Goal: Task Accomplishment & Management: Use online tool/utility

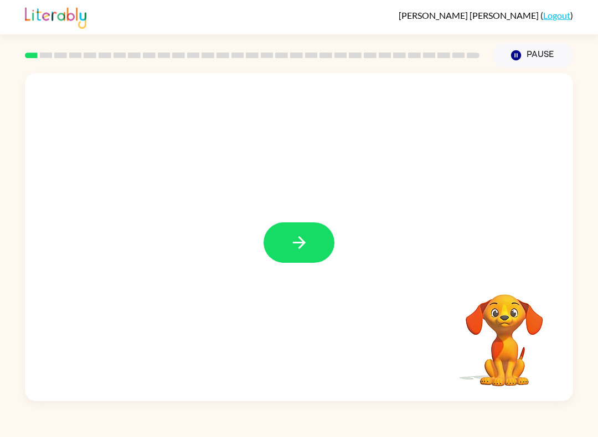
click at [324, 248] on button "button" at bounding box center [299, 243] width 71 height 40
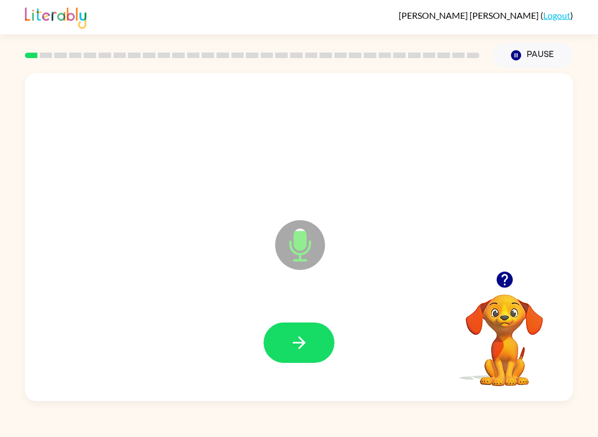
click at [298, 348] on icon "button" at bounding box center [299, 342] width 19 height 19
click at [301, 344] on icon "button" at bounding box center [299, 342] width 19 height 19
click at [314, 338] on button "button" at bounding box center [299, 343] width 71 height 40
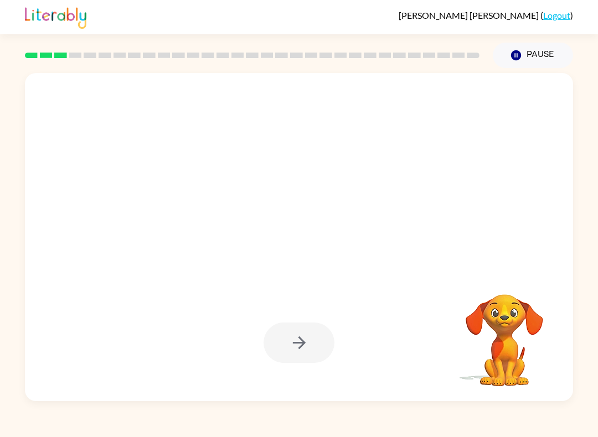
click at [309, 341] on div at bounding box center [299, 343] width 71 height 40
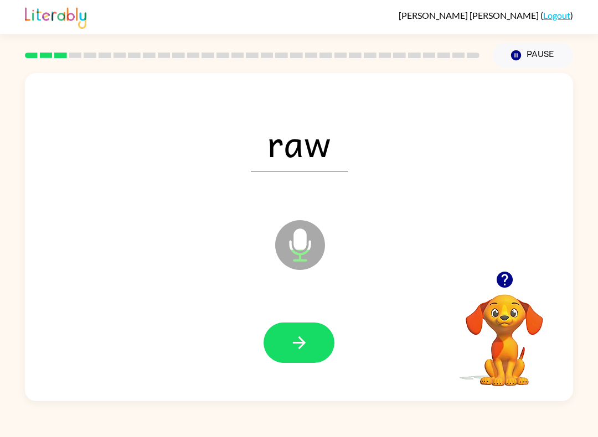
click at [307, 349] on icon "button" at bounding box center [299, 342] width 19 height 19
click at [307, 342] on icon "button" at bounding box center [299, 342] width 19 height 19
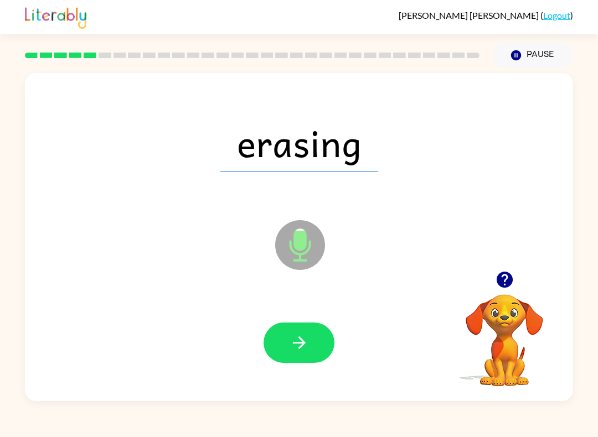
click at [317, 336] on button "button" at bounding box center [299, 343] width 71 height 40
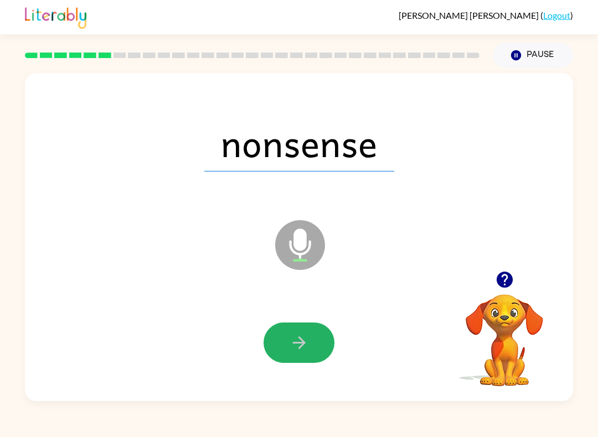
click at [311, 352] on button "button" at bounding box center [299, 343] width 71 height 40
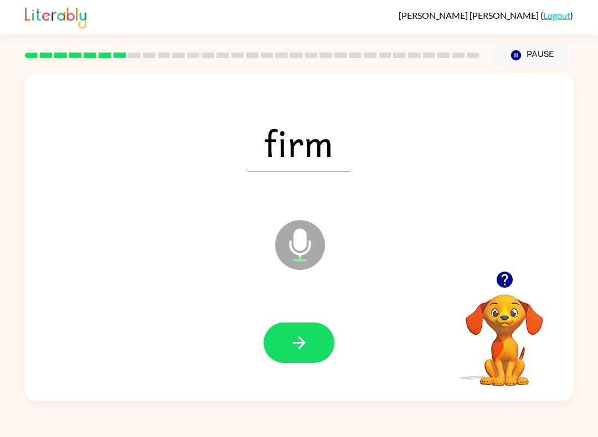
click at [308, 338] on icon "button" at bounding box center [299, 342] width 19 height 19
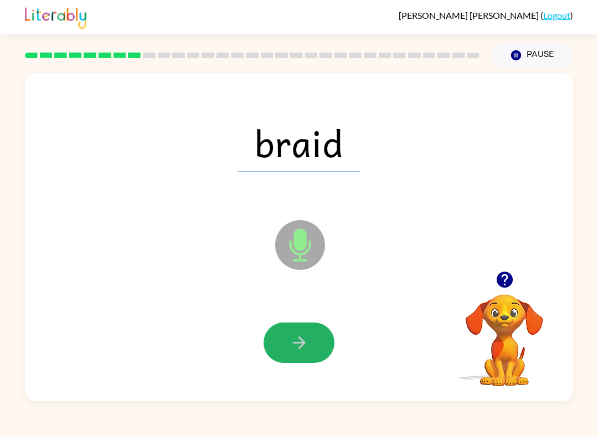
click at [316, 348] on button "button" at bounding box center [299, 343] width 71 height 40
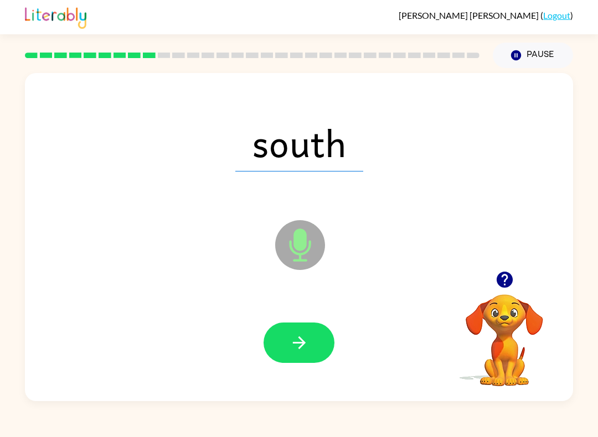
click at [312, 350] on button "button" at bounding box center [299, 343] width 71 height 40
click at [322, 354] on button "button" at bounding box center [299, 343] width 71 height 40
click at [306, 340] on icon "button" at bounding box center [299, 342] width 19 height 19
click at [305, 352] on icon "button" at bounding box center [299, 342] width 19 height 19
click at [296, 346] on icon "button" at bounding box center [299, 342] width 19 height 19
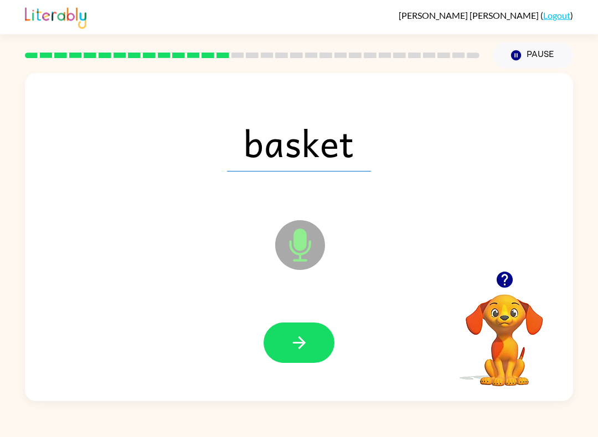
click at [303, 349] on icon "button" at bounding box center [299, 342] width 19 height 19
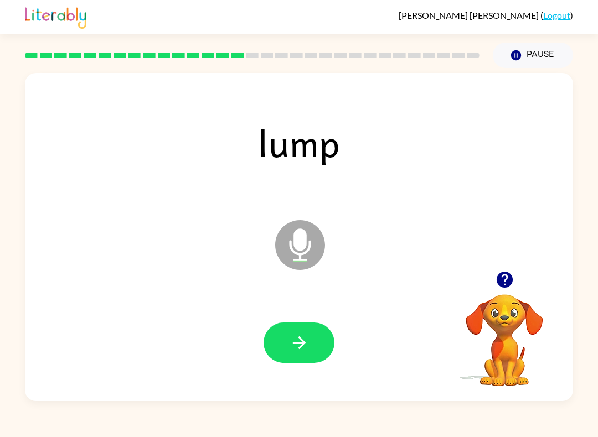
click at [290, 363] on button "button" at bounding box center [299, 343] width 71 height 40
click at [307, 342] on icon "button" at bounding box center [299, 342] width 19 height 19
click at [308, 344] on icon "button" at bounding box center [299, 342] width 19 height 19
click at [313, 343] on button "button" at bounding box center [299, 343] width 71 height 40
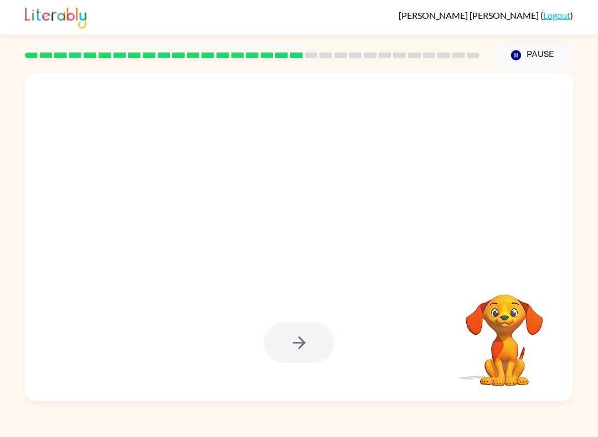
click at [315, 351] on div at bounding box center [299, 343] width 71 height 40
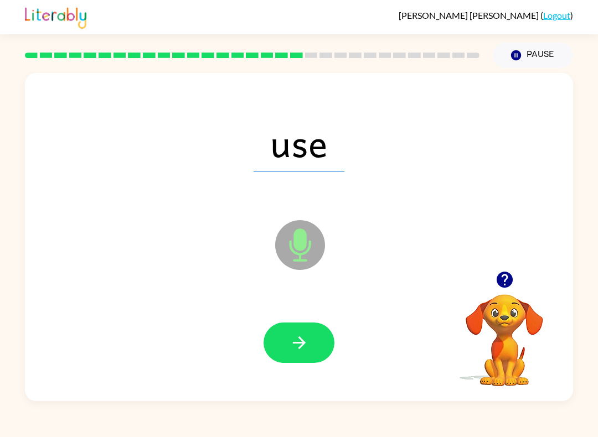
click at [303, 354] on button "button" at bounding box center [299, 343] width 71 height 40
click at [306, 352] on icon "button" at bounding box center [299, 342] width 19 height 19
click at [304, 344] on icon "button" at bounding box center [298, 343] width 13 height 13
click at [304, 342] on icon "button" at bounding box center [299, 342] width 19 height 19
click at [301, 354] on button "button" at bounding box center [299, 343] width 71 height 40
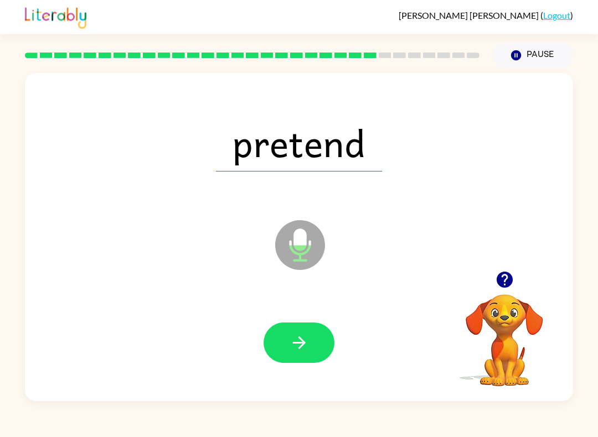
click at [299, 345] on icon "button" at bounding box center [299, 342] width 19 height 19
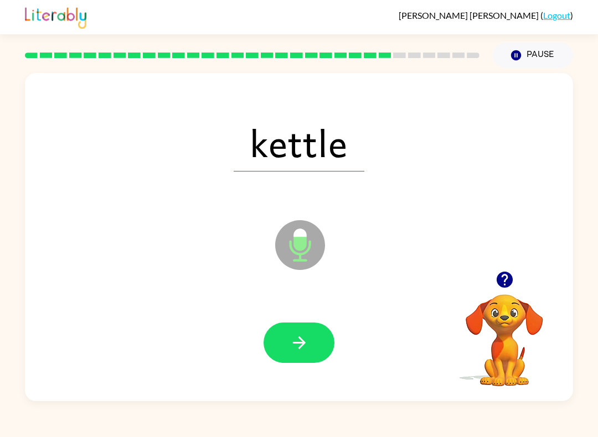
click at [318, 342] on button "button" at bounding box center [299, 343] width 71 height 40
click at [321, 339] on button "button" at bounding box center [299, 343] width 71 height 40
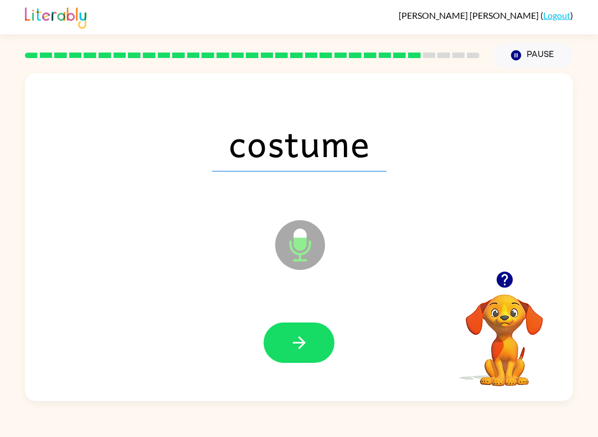
click at [308, 335] on icon "button" at bounding box center [299, 342] width 19 height 19
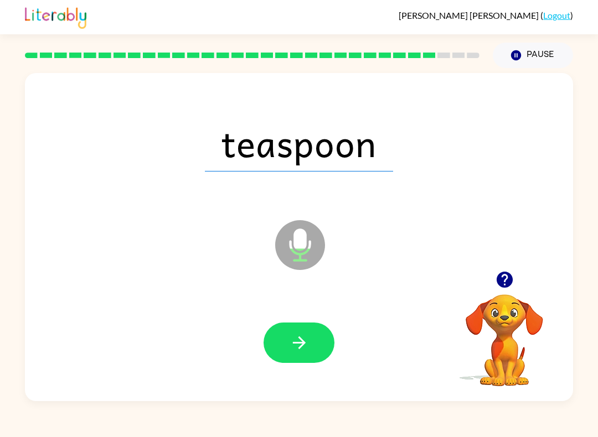
click at [307, 346] on icon "button" at bounding box center [299, 342] width 19 height 19
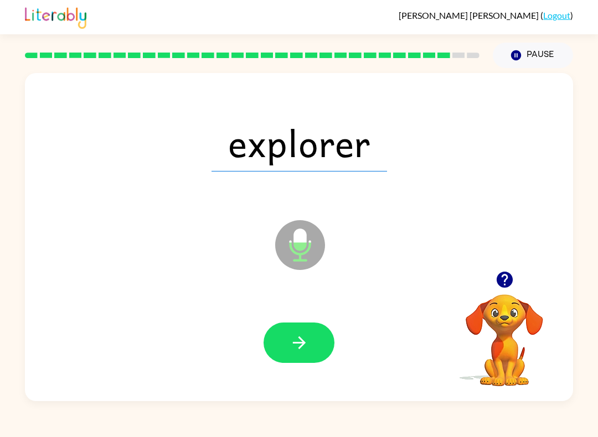
click at [308, 345] on icon "button" at bounding box center [299, 342] width 19 height 19
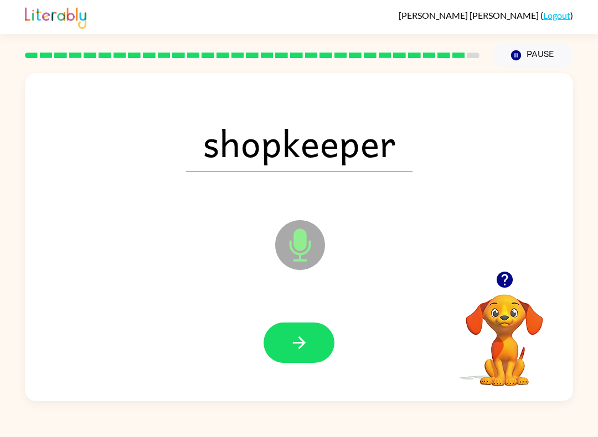
click at [320, 335] on button "button" at bounding box center [299, 343] width 71 height 40
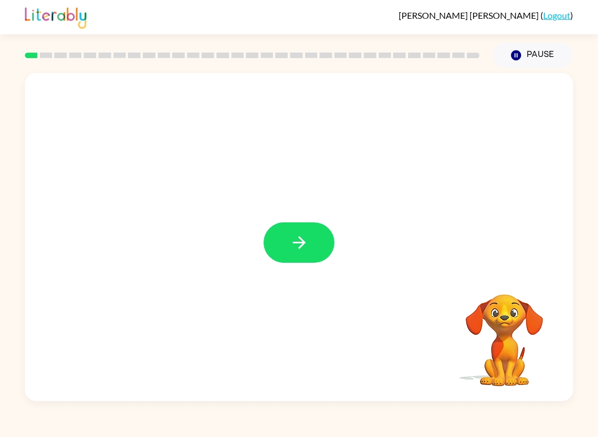
click at [310, 241] on button "button" at bounding box center [299, 243] width 71 height 40
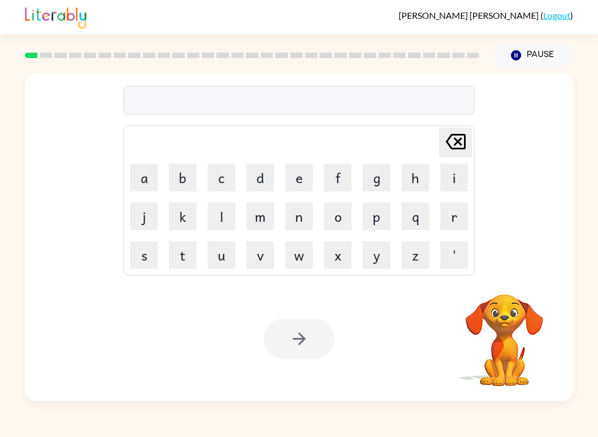
click at [260, 175] on button "d" at bounding box center [260, 178] width 28 height 28
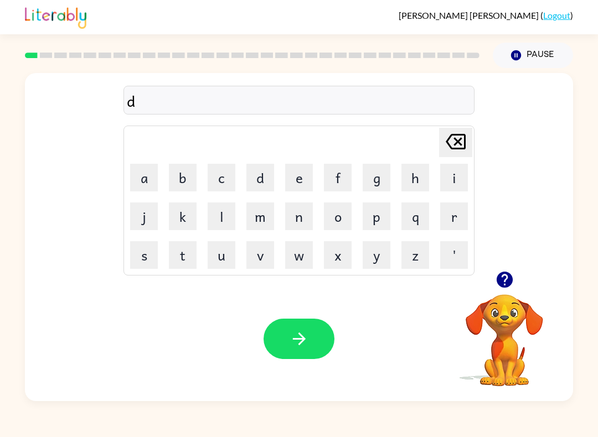
click at [452, 153] on icon "Delete Delete last character input" at bounding box center [455, 141] width 27 height 27
click at [185, 182] on button "b" at bounding box center [183, 178] width 28 height 28
click at [306, 177] on button "e" at bounding box center [299, 178] width 28 height 28
click at [379, 188] on button "g" at bounding box center [377, 178] width 28 height 28
click at [459, 141] on icon at bounding box center [456, 142] width 20 height 16
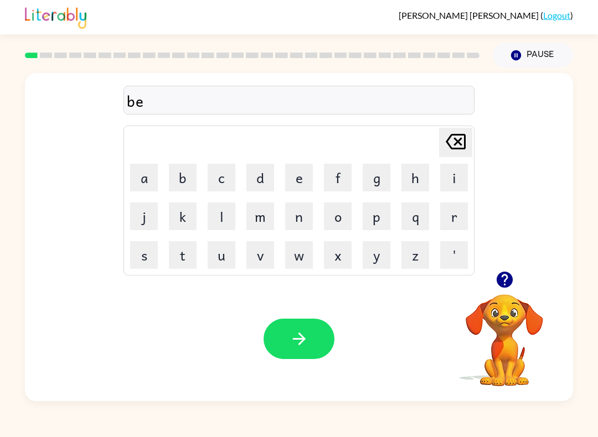
click at [298, 359] on button "button" at bounding box center [299, 339] width 71 height 40
click at [224, 220] on button "l" at bounding box center [222, 217] width 28 height 28
click at [344, 221] on button "o" at bounding box center [338, 217] width 28 height 28
click at [226, 251] on button "u" at bounding box center [222, 255] width 28 height 28
click at [252, 175] on button "d" at bounding box center [260, 178] width 28 height 28
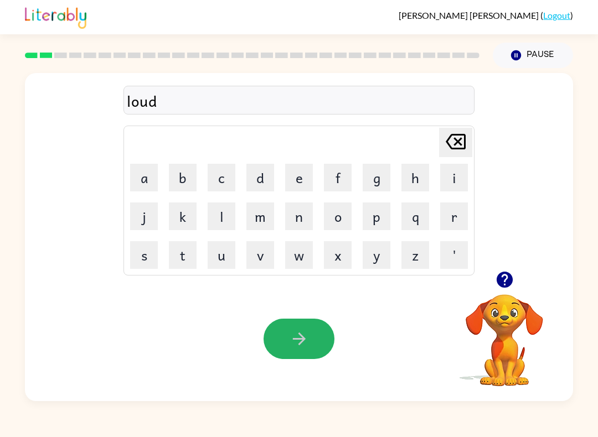
click at [295, 344] on icon "button" at bounding box center [299, 338] width 19 height 19
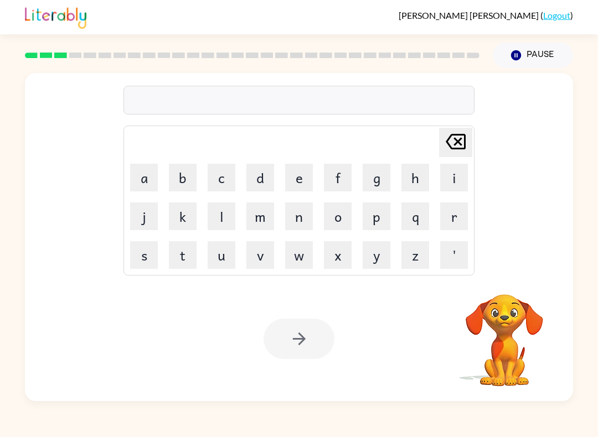
click at [262, 223] on button "m" at bounding box center [260, 217] width 28 height 28
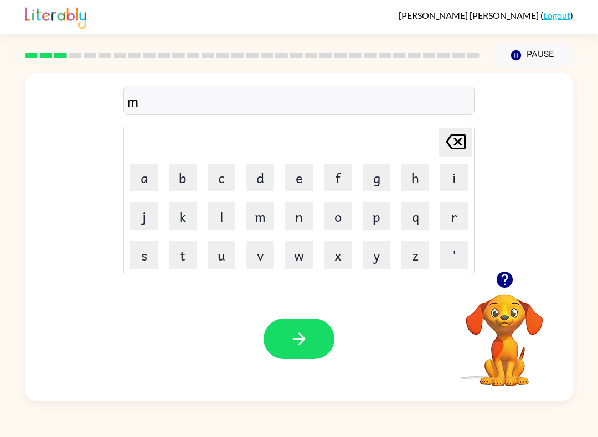
click at [155, 176] on button "a" at bounding box center [144, 178] width 28 height 28
click at [459, 225] on button "r" at bounding box center [454, 217] width 28 height 28
click at [138, 251] on button "s" at bounding box center [144, 255] width 28 height 28
click at [412, 189] on button "h" at bounding box center [415, 178] width 28 height 28
click at [299, 343] on icon "button" at bounding box center [299, 338] width 19 height 19
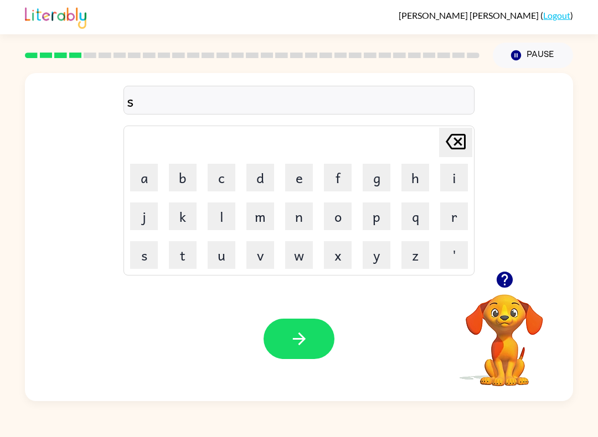
click at [466, 140] on icon at bounding box center [456, 142] width 20 height 16
click at [144, 251] on button "s" at bounding box center [144, 255] width 28 height 28
click at [292, 337] on icon "button" at bounding box center [299, 338] width 19 height 19
click at [371, 224] on button "p" at bounding box center [377, 217] width 28 height 28
click at [301, 355] on button "button" at bounding box center [299, 339] width 71 height 40
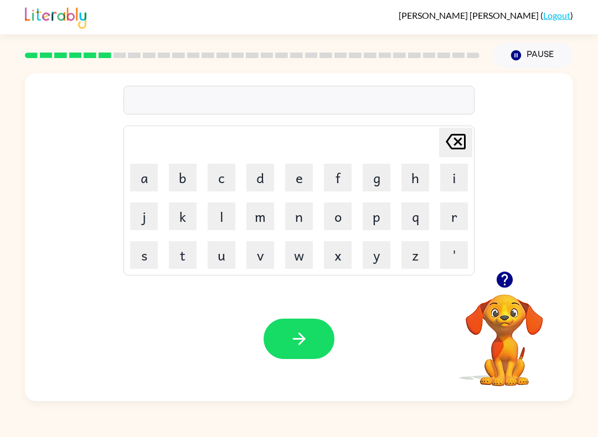
click at [376, 218] on button "p" at bounding box center [377, 217] width 28 height 28
click at [467, 172] on button "i" at bounding box center [454, 178] width 28 height 28
click at [306, 179] on button "e" at bounding box center [299, 178] width 28 height 28
click at [292, 326] on button "button" at bounding box center [299, 339] width 71 height 40
click at [143, 184] on button "a" at bounding box center [144, 178] width 28 height 28
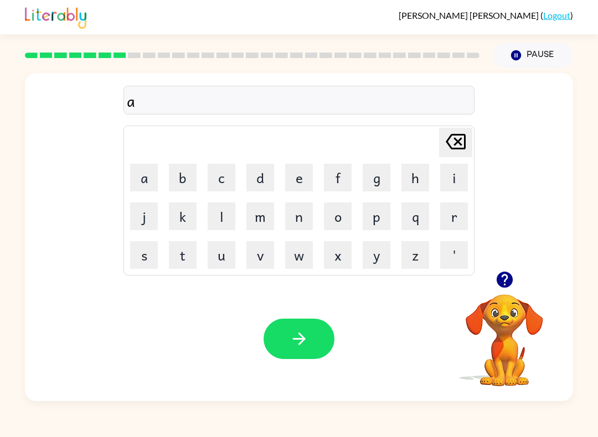
click at [304, 216] on button "n" at bounding box center [299, 217] width 28 height 28
click at [213, 183] on button "c" at bounding box center [222, 178] width 28 height 28
click at [196, 220] on button "k" at bounding box center [183, 217] width 28 height 28
click at [463, 140] on icon "Delete Delete last character input" at bounding box center [455, 141] width 27 height 27
click at [463, 139] on icon "Delete Delete last character input" at bounding box center [455, 141] width 27 height 27
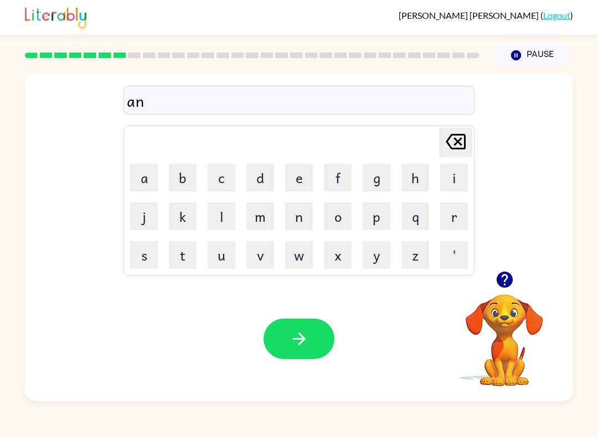
click at [190, 220] on button "k" at bounding box center [183, 217] width 28 height 28
click at [214, 218] on button "l" at bounding box center [222, 217] width 28 height 28
click at [299, 175] on button "e" at bounding box center [299, 178] width 28 height 28
click at [288, 338] on button "button" at bounding box center [299, 339] width 71 height 40
click at [301, 335] on icon "button" at bounding box center [299, 338] width 19 height 19
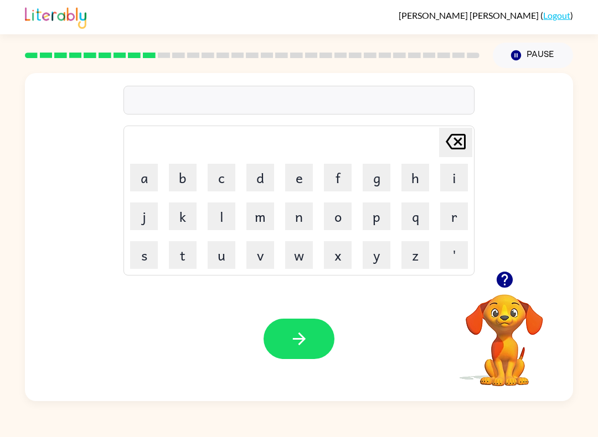
click at [466, 144] on icon "Delete Delete last character input" at bounding box center [455, 141] width 27 height 27
click at [230, 175] on button "c" at bounding box center [222, 178] width 28 height 28
click at [222, 221] on button "l" at bounding box center [222, 217] width 28 height 28
click at [339, 210] on button "o" at bounding box center [338, 217] width 28 height 28
click at [297, 267] on button "w" at bounding box center [299, 255] width 28 height 28
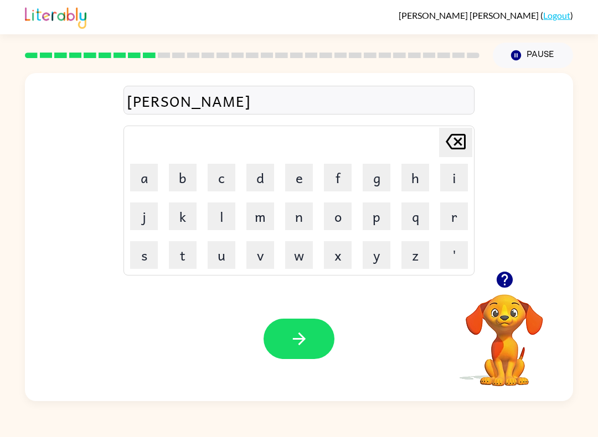
click at [298, 223] on button "n" at bounding box center [299, 217] width 28 height 28
click at [316, 328] on button "button" at bounding box center [299, 339] width 71 height 40
click at [452, 182] on button "i" at bounding box center [454, 178] width 28 height 28
click at [299, 269] on button "w" at bounding box center [299, 255] width 28 height 28
click at [464, 141] on icon at bounding box center [456, 142] width 20 height 16
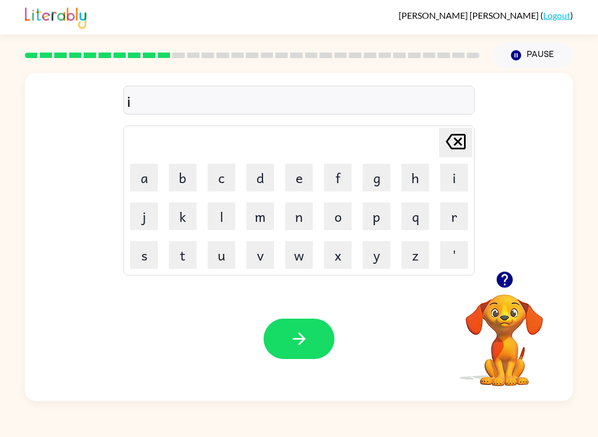
click at [296, 220] on button "n" at bounding box center [299, 217] width 28 height 28
click at [297, 171] on button "e" at bounding box center [299, 178] width 28 height 28
click at [323, 329] on button "button" at bounding box center [299, 339] width 71 height 40
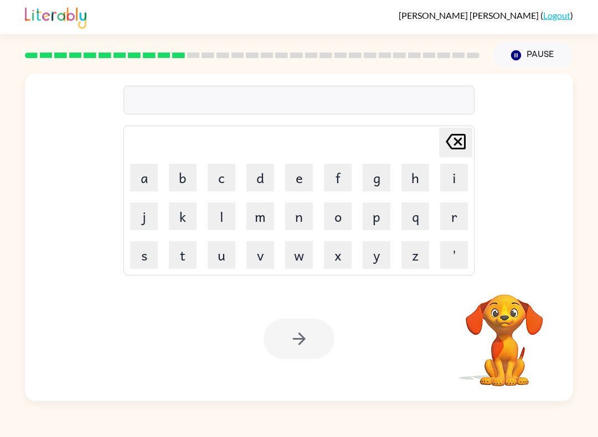
click at [501, 186] on div "Delete Delete last character input a b c d e f g h i j k l m n o p q r s t u v …" at bounding box center [299, 172] width 548 height 198
click at [491, 188] on div "Delete Delete last character input a b c d e f g h i j k l m n o p q r s t u v …" at bounding box center [299, 172] width 548 height 198
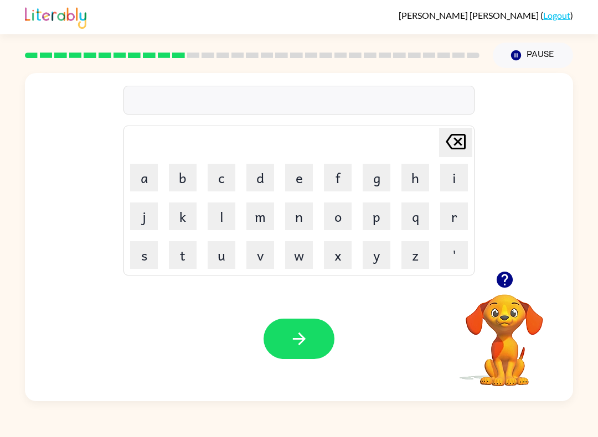
click at [492, 168] on div "Delete Delete last character input a b c d e f g h i j k l m n o p q r s t u v …" at bounding box center [299, 172] width 548 height 198
click at [229, 175] on button "c" at bounding box center [222, 178] width 28 height 28
click at [345, 219] on button "o" at bounding box center [338, 217] width 28 height 28
click at [301, 264] on button "w" at bounding box center [299, 255] width 28 height 28
click at [258, 173] on button "d" at bounding box center [260, 178] width 28 height 28
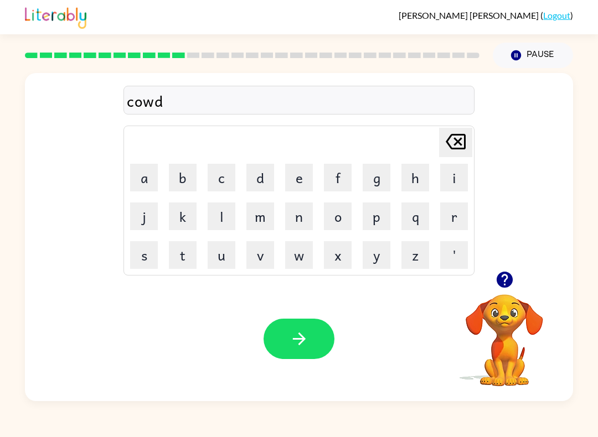
click at [311, 353] on button "button" at bounding box center [299, 339] width 71 height 40
click at [257, 257] on button "v" at bounding box center [260, 255] width 28 height 28
click at [341, 217] on button "o" at bounding box center [338, 217] width 28 height 28
click at [225, 211] on button "l" at bounding box center [222, 217] width 28 height 28
click at [219, 254] on button "u" at bounding box center [222, 255] width 28 height 28
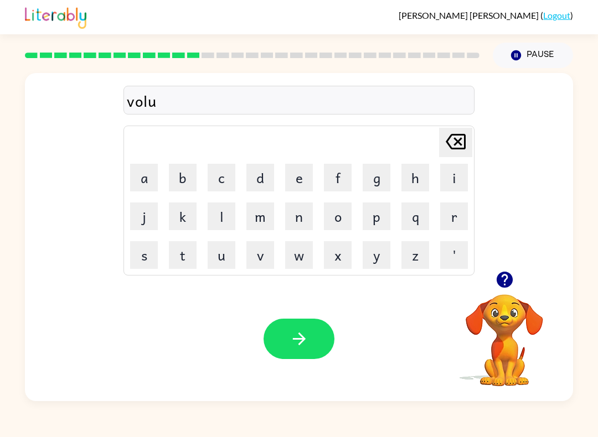
click at [265, 209] on button "m" at bounding box center [260, 217] width 28 height 28
click at [303, 344] on icon "button" at bounding box center [299, 338] width 19 height 19
click at [135, 256] on button "s" at bounding box center [144, 255] width 28 height 28
click at [296, 266] on button "w" at bounding box center [299, 255] width 28 height 28
click at [290, 342] on icon "button" at bounding box center [299, 338] width 19 height 19
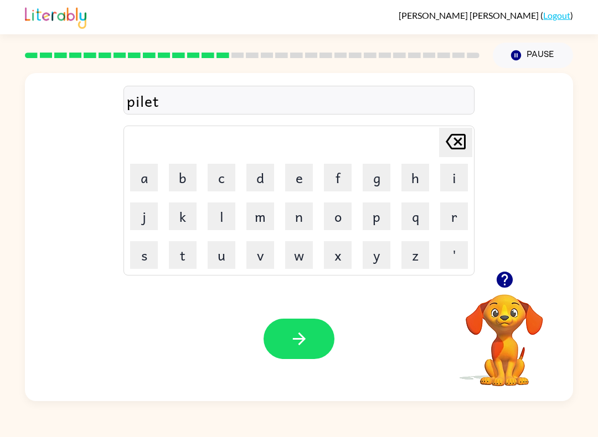
click at [307, 336] on icon "button" at bounding box center [299, 338] width 19 height 19
click at [504, 300] on video "Your browser must support playing .mp4 files to use Literably. Please try using…" at bounding box center [504, 332] width 111 height 111
click at [506, 274] on icon "button" at bounding box center [504, 280] width 16 height 16
click at [337, 179] on button "f" at bounding box center [338, 178] width 28 height 28
click at [332, 220] on button "o" at bounding box center [338, 217] width 28 height 28
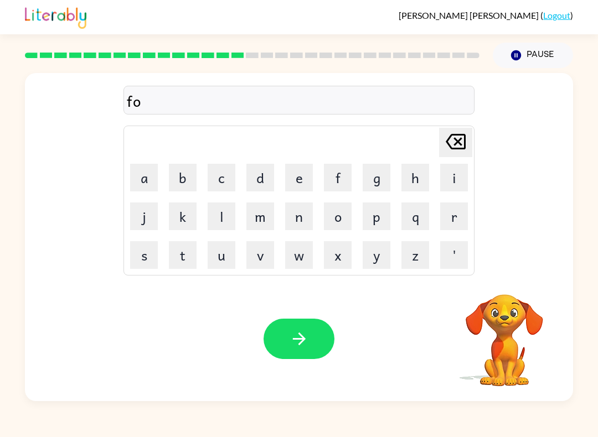
click at [464, 210] on button "r" at bounding box center [454, 217] width 28 height 28
click at [289, 329] on button "button" at bounding box center [299, 339] width 71 height 40
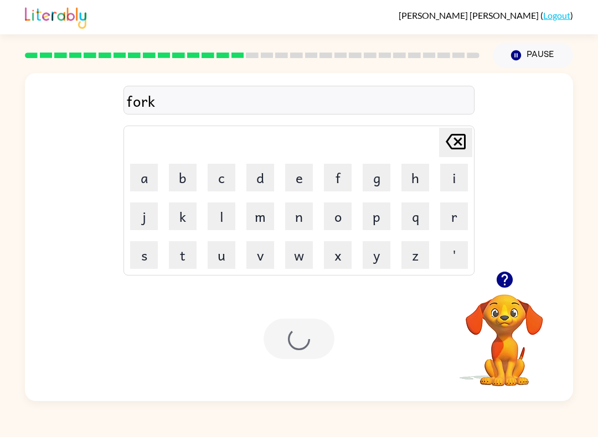
click at [391, 394] on div "Your browser must support playing .mp4 files to use Literably. Please try using…" at bounding box center [299, 339] width 548 height 125
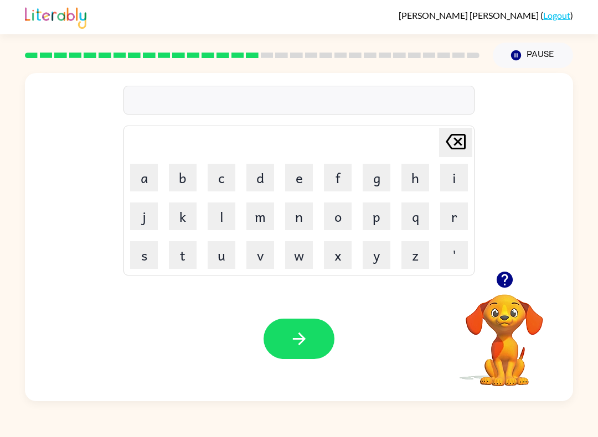
click at [307, 250] on button "w" at bounding box center [299, 255] width 28 height 28
click at [294, 177] on button "e" at bounding box center [299, 178] width 28 height 28
click at [260, 174] on button "d" at bounding box center [260, 178] width 28 height 28
click at [188, 169] on button "b" at bounding box center [183, 178] width 28 height 28
click at [318, 349] on button "button" at bounding box center [299, 339] width 71 height 40
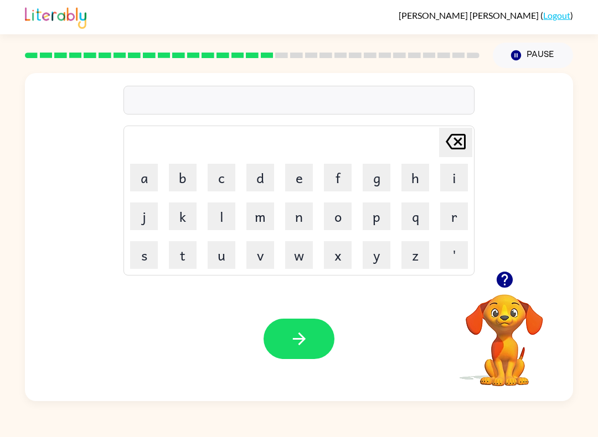
click at [507, 269] on button "button" at bounding box center [505, 280] width 28 height 28
click at [354, 164] on td "f" at bounding box center [338, 178] width 38 height 38
click at [350, 171] on button "f" at bounding box center [338, 178] width 28 height 28
click at [221, 219] on button "l" at bounding box center [222, 217] width 28 height 28
click at [456, 176] on button "i" at bounding box center [454, 178] width 28 height 28
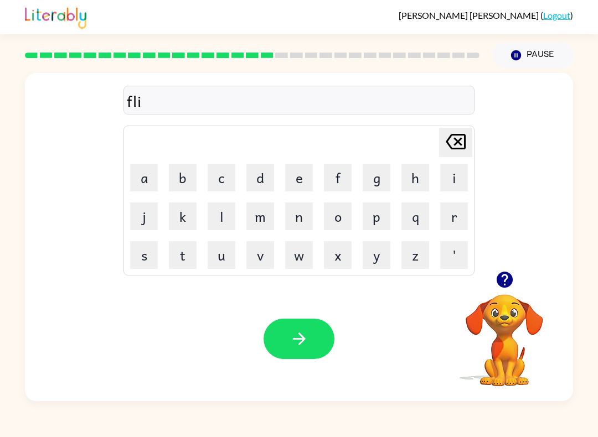
click at [383, 225] on button "p" at bounding box center [377, 217] width 28 height 28
click at [373, 222] on button "p" at bounding box center [377, 217] width 28 height 28
click at [453, 174] on button "i" at bounding box center [454, 178] width 28 height 28
click at [300, 216] on button "n" at bounding box center [299, 217] width 28 height 28
click at [376, 185] on button "g" at bounding box center [377, 178] width 28 height 28
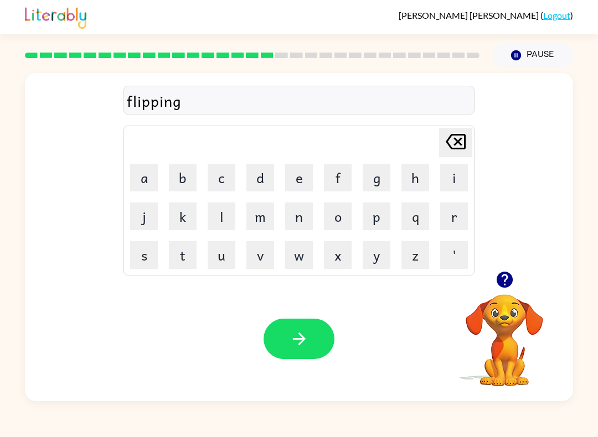
click at [307, 344] on icon "button" at bounding box center [299, 338] width 19 height 19
click at [151, 257] on button "s" at bounding box center [144, 255] width 28 height 28
click at [303, 224] on button "n" at bounding box center [299, 217] width 28 height 28
click at [333, 219] on button "o" at bounding box center [338, 217] width 28 height 28
click at [466, 226] on button "r" at bounding box center [454, 217] width 28 height 28
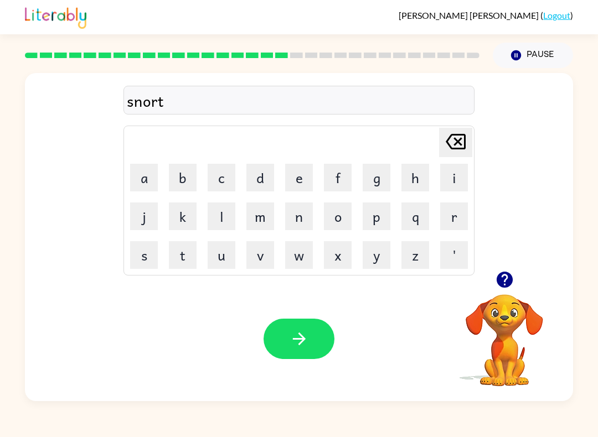
click at [312, 333] on button "button" at bounding box center [299, 339] width 71 height 40
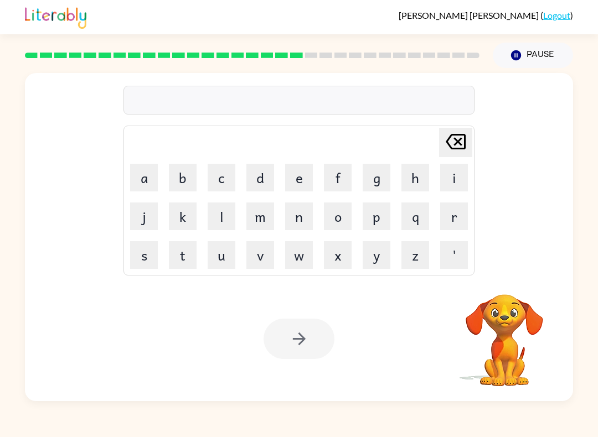
click at [304, 177] on button "e" at bounding box center [299, 178] width 28 height 28
click at [138, 253] on button "s" at bounding box center [144, 255] width 28 height 28
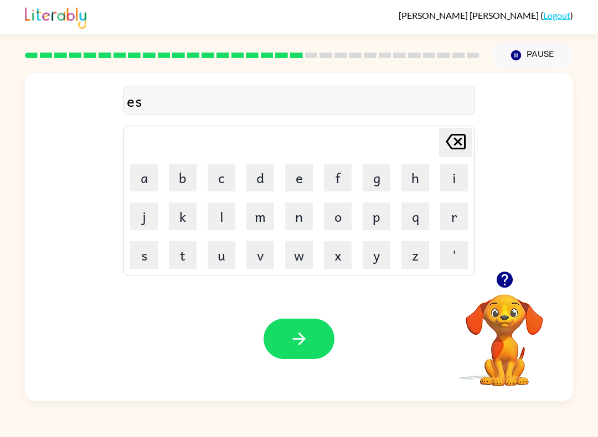
click at [460, 141] on icon "Delete Delete last character input" at bounding box center [455, 141] width 27 height 27
click at [131, 189] on button "a" at bounding box center [144, 178] width 28 height 28
click at [156, 164] on button "a" at bounding box center [144, 178] width 28 height 28
click at [450, 148] on icon "Delete Delete last character input" at bounding box center [455, 141] width 27 height 27
click at [411, 262] on button "z" at bounding box center [415, 255] width 28 height 28
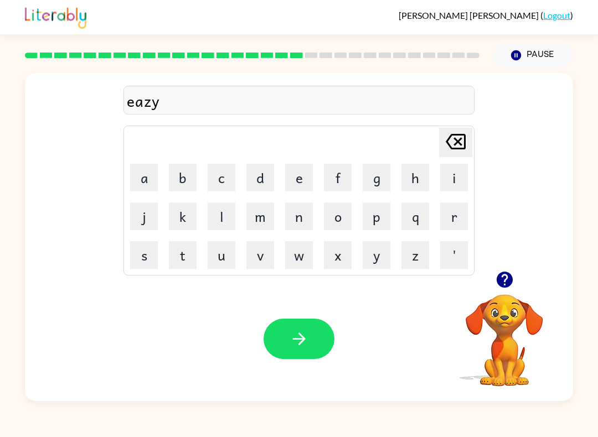
click at [291, 344] on icon "button" at bounding box center [299, 338] width 19 height 19
click at [256, 178] on button "d" at bounding box center [260, 178] width 28 height 28
click at [448, 171] on button "i" at bounding box center [454, 178] width 28 height 28
click at [156, 254] on button "s" at bounding box center [144, 255] width 28 height 28
click at [414, 175] on button "h" at bounding box center [415, 178] width 28 height 28
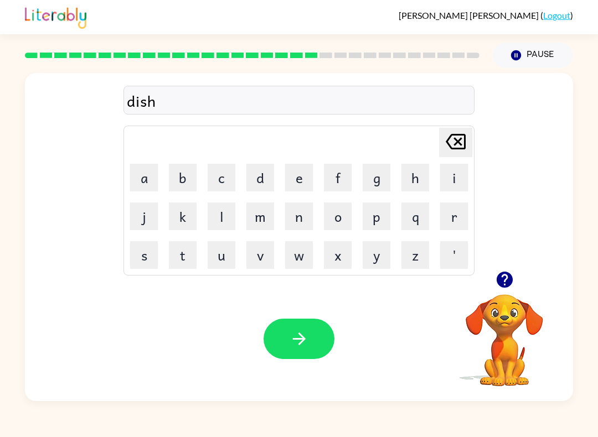
click at [291, 182] on button "e" at bounding box center [299, 178] width 28 height 28
click at [134, 245] on button "s" at bounding box center [144, 255] width 28 height 28
click at [308, 349] on icon "button" at bounding box center [299, 338] width 19 height 19
click at [505, 264] on div "Delete Delete last character input a b c d e f g h i j k l m n o p q r s t u v …" at bounding box center [299, 172] width 548 height 198
click at [512, 247] on div "Delete Delete last character input a b c d e f g h i j k l m n o p q r s t u v …" at bounding box center [299, 172] width 548 height 198
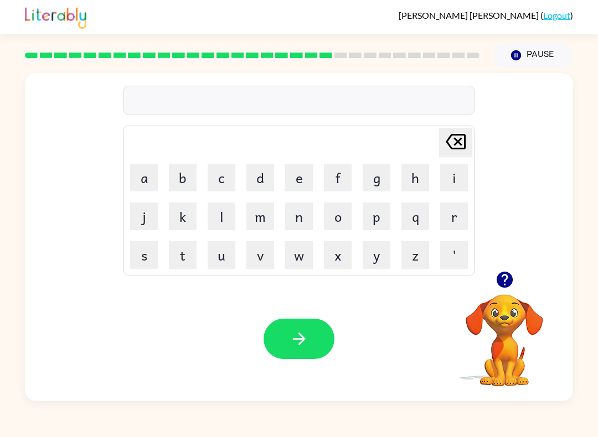
click at [502, 278] on icon "button" at bounding box center [504, 279] width 19 height 19
click at [340, 176] on button "f" at bounding box center [338, 178] width 28 height 28
click at [223, 254] on button "u" at bounding box center [222, 255] width 28 height 28
click at [190, 251] on button "t" at bounding box center [183, 255] width 28 height 28
click at [291, 175] on button "e" at bounding box center [299, 178] width 28 height 28
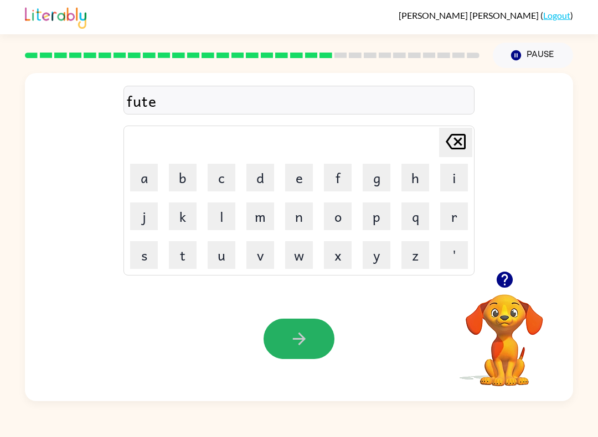
click at [304, 328] on button "button" at bounding box center [299, 339] width 71 height 40
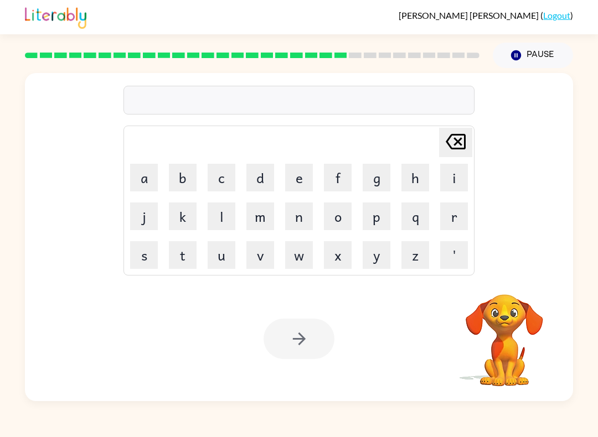
click at [262, 216] on button "m" at bounding box center [260, 217] width 28 height 28
click at [451, 171] on button "i" at bounding box center [454, 178] width 28 height 28
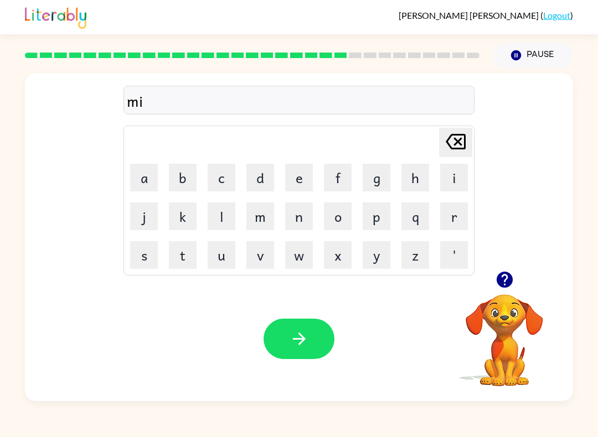
click at [337, 110] on div "mi" at bounding box center [299, 100] width 344 height 23
click at [322, 205] on td "o" at bounding box center [338, 217] width 38 height 38
click at [269, 164] on button "d" at bounding box center [260, 178] width 28 height 28
click at [297, 204] on button "n" at bounding box center [299, 217] width 28 height 28
click at [456, 175] on button "i" at bounding box center [454, 178] width 28 height 28
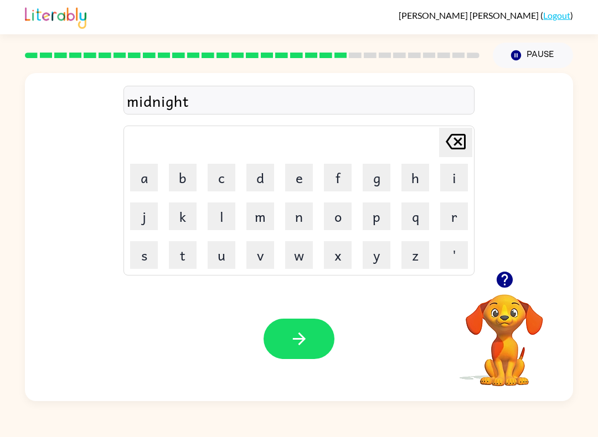
click at [309, 351] on button "button" at bounding box center [299, 339] width 71 height 40
click at [304, 260] on button "w" at bounding box center [299, 255] width 28 height 28
click at [460, 168] on button "i" at bounding box center [454, 178] width 28 height 28
click at [302, 216] on button "n" at bounding box center [299, 217] width 28 height 28
click at [175, 262] on button "t" at bounding box center [183, 255] width 28 height 28
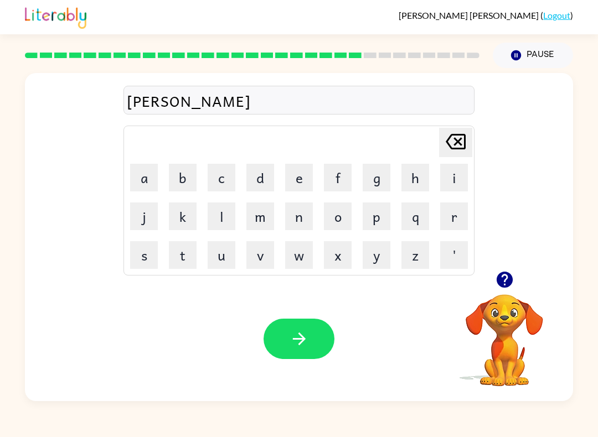
click at [301, 178] on button "e" at bounding box center [299, 178] width 28 height 28
click at [460, 203] on button "r" at bounding box center [454, 217] width 28 height 28
click at [313, 335] on button "button" at bounding box center [299, 339] width 71 height 40
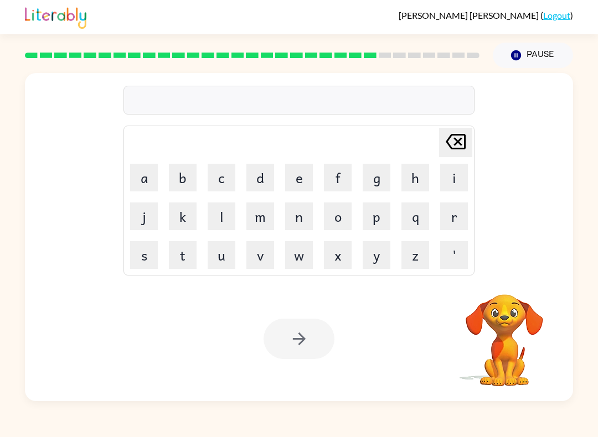
click at [266, 174] on button "d" at bounding box center [260, 178] width 28 height 28
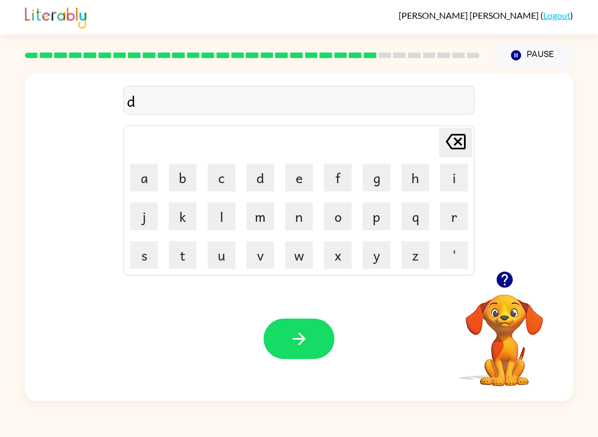
click at [458, 173] on button "i" at bounding box center [454, 178] width 28 height 28
click at [296, 171] on button "e" at bounding box center [299, 178] width 28 height 28
click at [465, 132] on icon "Delete Delete last character input" at bounding box center [455, 141] width 27 height 27
click at [156, 259] on button "s" at bounding box center [144, 255] width 28 height 28
click at [467, 167] on button "i" at bounding box center [454, 178] width 28 height 28
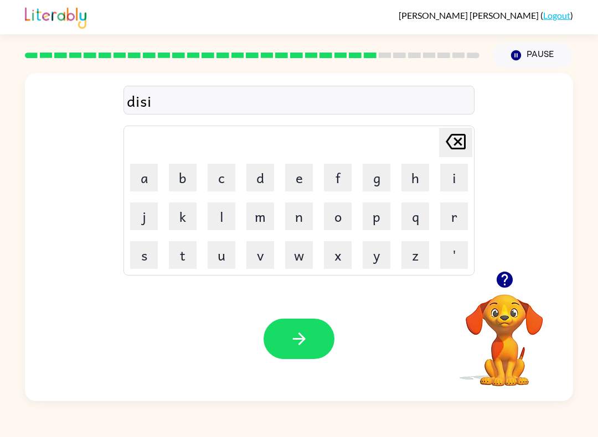
click at [240, 158] on table "Delete Delete last character input a b c d e f g h i j k l m n o p q r s t u v …" at bounding box center [299, 200] width 350 height 149
click at [260, 174] on button "d" at bounding box center [260, 178] width 28 height 28
click at [457, 174] on button "i" at bounding box center [454, 178] width 28 height 28
click at [450, 174] on button "i" at bounding box center [454, 178] width 28 height 28
click at [450, 179] on button "i" at bounding box center [454, 178] width 28 height 28
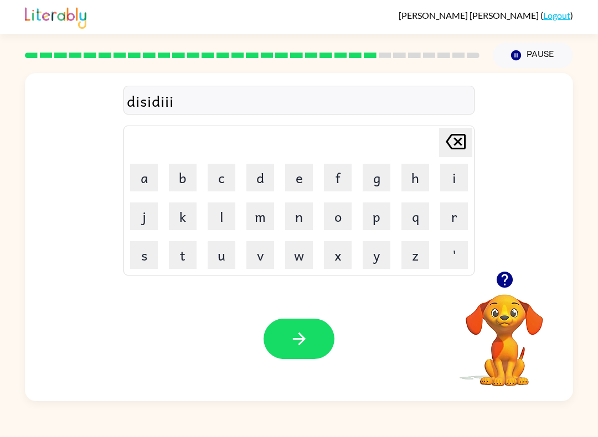
click at [457, 143] on icon at bounding box center [456, 142] width 20 height 16
click at [305, 210] on button "n" at bounding box center [299, 217] width 28 height 28
click at [422, 172] on button "h" at bounding box center [415, 178] width 28 height 28
click at [419, 169] on button "h" at bounding box center [415, 178] width 28 height 28
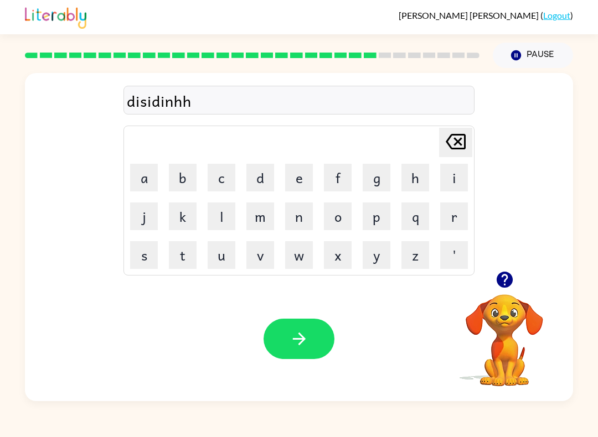
click at [409, 175] on button "h" at bounding box center [415, 178] width 28 height 28
click at [463, 140] on icon "Delete Delete last character input" at bounding box center [455, 141] width 27 height 27
click at [463, 146] on icon "Delete Delete last character input" at bounding box center [455, 141] width 27 height 27
click at [444, 137] on icon "Delete Delete last character input" at bounding box center [455, 141] width 27 height 27
click at [384, 178] on button "g" at bounding box center [377, 178] width 28 height 28
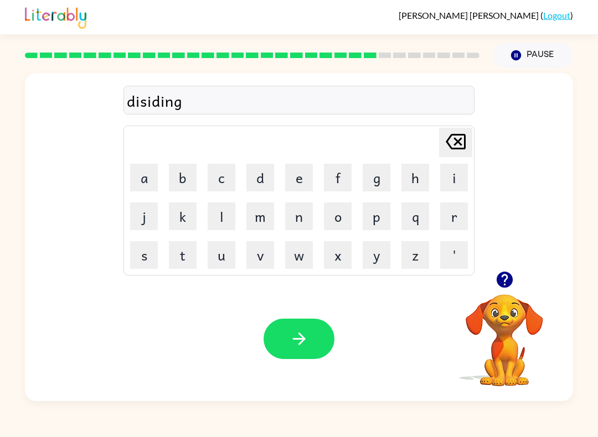
click at [322, 336] on button "button" at bounding box center [299, 339] width 71 height 40
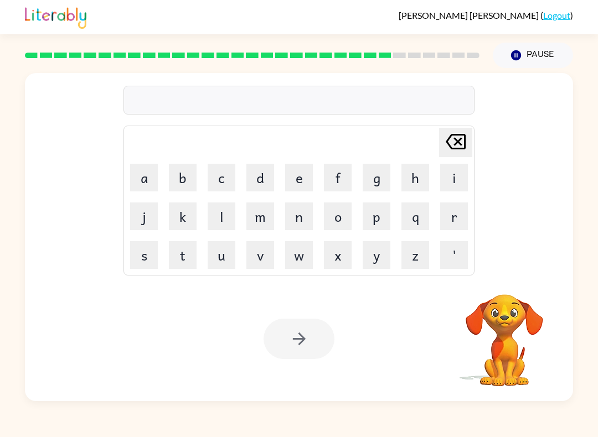
click at [459, 218] on button "r" at bounding box center [454, 217] width 28 height 28
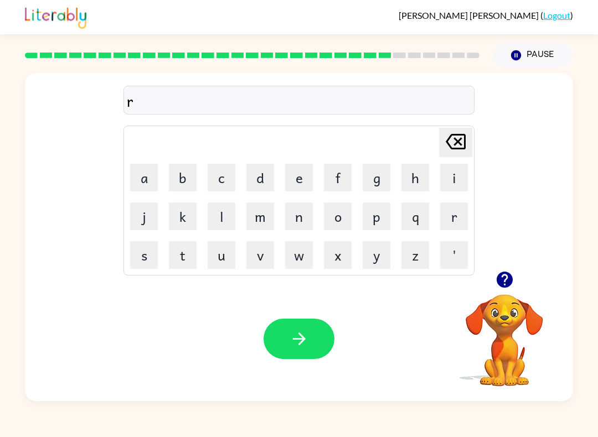
click at [340, 208] on button "o" at bounding box center [338, 217] width 28 height 28
click at [350, 208] on button "o" at bounding box center [338, 217] width 28 height 28
click at [471, 152] on button "Delete Delete last character input" at bounding box center [455, 142] width 33 height 29
click at [234, 171] on button "c" at bounding box center [222, 178] width 28 height 28
click at [185, 224] on button "k" at bounding box center [183, 217] width 28 height 28
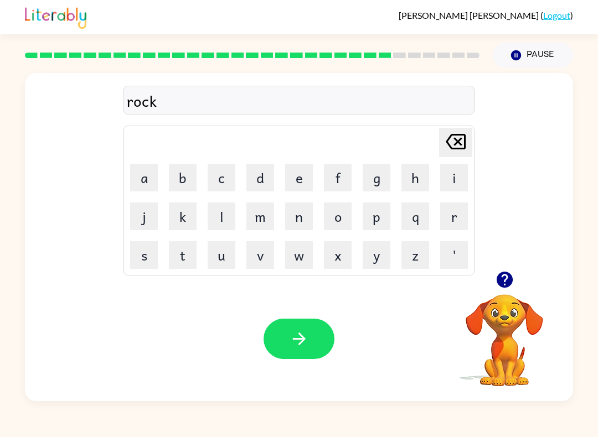
click at [307, 182] on button "e" at bounding box center [299, 178] width 28 height 28
click at [306, 366] on div "Your browser must support playing .mp4 files to use Literably. Please try using…" at bounding box center [299, 339] width 548 height 125
click at [317, 346] on button "button" at bounding box center [299, 339] width 71 height 40
click at [303, 340] on div at bounding box center [299, 339] width 71 height 40
click at [453, 140] on icon "Delete Delete last character input" at bounding box center [455, 141] width 27 height 27
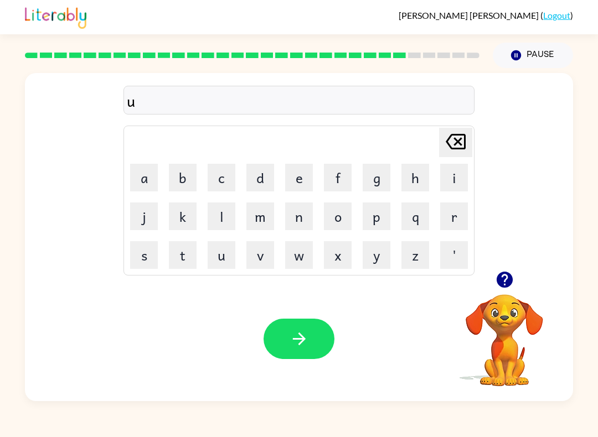
click at [299, 210] on button "n" at bounding box center [299, 217] width 28 height 28
click at [458, 172] on button "i" at bounding box center [454, 178] width 28 height 28
click at [337, 176] on button "f" at bounding box center [338, 178] width 28 height 28
click at [340, 223] on button "o" at bounding box center [338, 217] width 28 height 28
click at [453, 208] on button "r" at bounding box center [454, 217] width 28 height 28
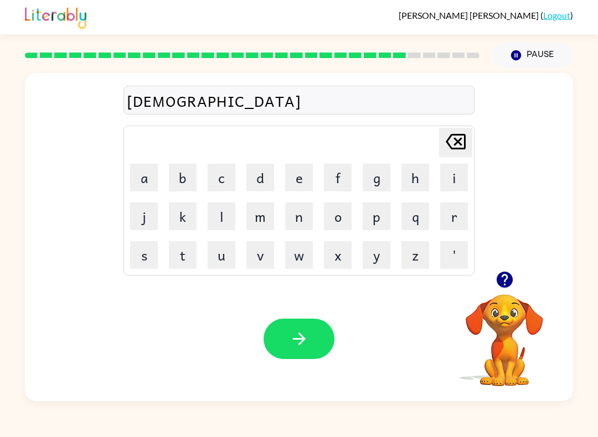
click at [267, 213] on button "m" at bounding box center [260, 217] width 28 height 28
click at [301, 347] on icon "button" at bounding box center [299, 338] width 19 height 19
click at [230, 174] on button "c" at bounding box center [222, 178] width 28 height 28
click at [136, 174] on button "a" at bounding box center [144, 178] width 28 height 28
click at [462, 137] on icon "Delete Delete last character input" at bounding box center [455, 141] width 27 height 27
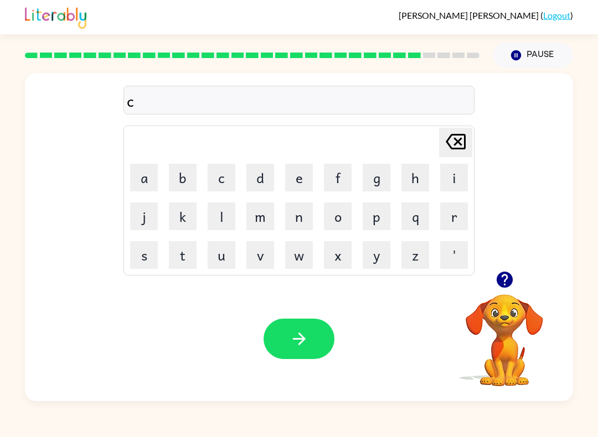
click at [419, 173] on button "h" at bounding box center [415, 178] width 28 height 28
click at [147, 175] on button "a" at bounding box center [144, 178] width 28 height 28
click at [297, 211] on button "n" at bounding box center [299, 217] width 28 height 28
click at [292, 164] on button "e" at bounding box center [299, 178] width 28 height 28
click at [308, 334] on icon "button" at bounding box center [299, 338] width 19 height 19
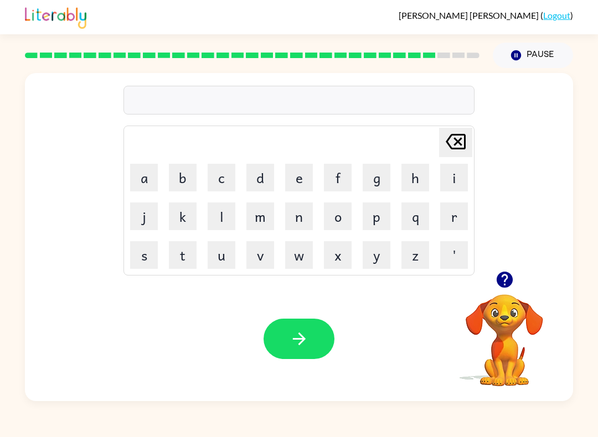
click at [498, 269] on button "button" at bounding box center [505, 280] width 28 height 28
click at [508, 278] on video "Your browser must support playing .mp4 files to use Literably. Please try using…" at bounding box center [504, 332] width 111 height 111
click at [221, 183] on button "c" at bounding box center [222, 178] width 28 height 28
click at [402, 184] on button "h" at bounding box center [415, 178] width 28 height 28
click at [228, 253] on button "u" at bounding box center [222, 255] width 28 height 28
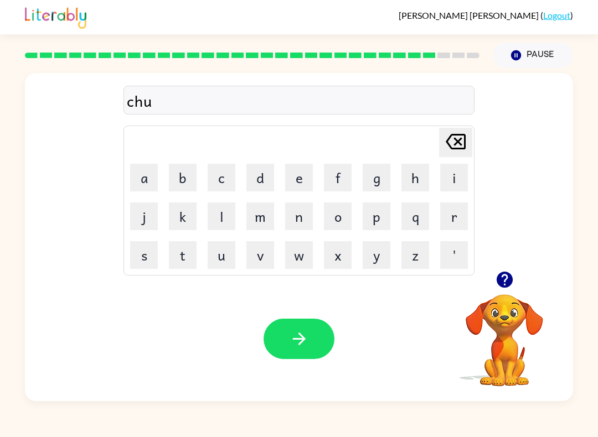
click at [300, 224] on button "n" at bounding box center [299, 217] width 28 height 28
click at [180, 213] on button "k" at bounding box center [183, 217] width 28 height 28
click at [314, 349] on button "button" at bounding box center [299, 339] width 71 height 40
click at [306, 180] on button "e" at bounding box center [299, 178] width 28 height 28
click at [456, 134] on icon "Delete Delete last character input" at bounding box center [455, 141] width 27 height 27
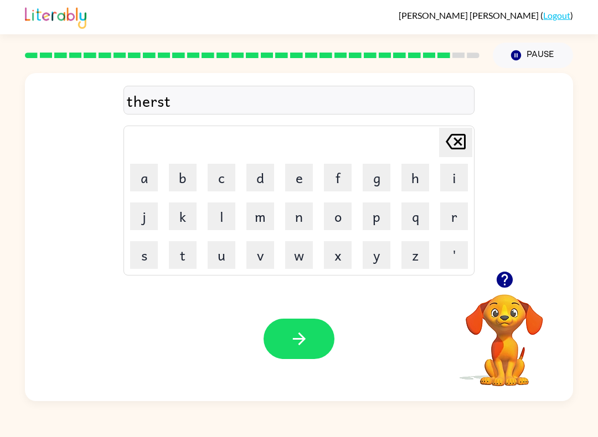
click at [297, 330] on icon "button" at bounding box center [299, 338] width 19 height 19
click at [505, 292] on button "button" at bounding box center [505, 280] width 28 height 28
click at [322, 172] on td "f" at bounding box center [338, 178] width 38 height 38
click at [340, 174] on button "f" at bounding box center [338, 178] width 28 height 28
click at [301, 187] on button "e" at bounding box center [299, 178] width 28 height 28
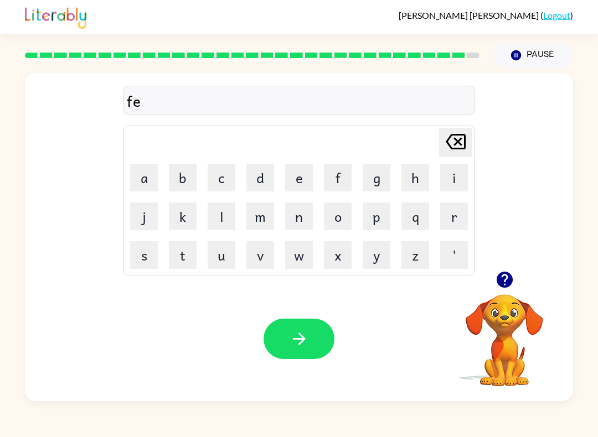
click at [300, 218] on button "n" at bounding box center [299, 217] width 28 height 28
click at [447, 177] on button "i" at bounding box center [454, 178] width 28 height 28
click at [460, 140] on icon at bounding box center [456, 142] width 20 height 16
click at [446, 156] on div "Delete Delete last character input" at bounding box center [455, 142] width 27 height 28
click at [451, 150] on icon "Delete Delete last character input" at bounding box center [455, 141] width 27 height 27
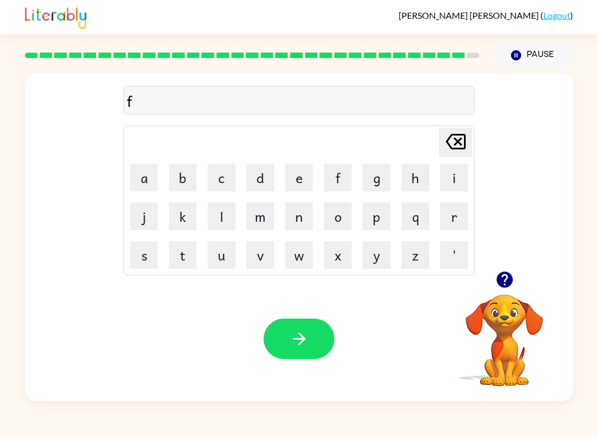
click at [454, 174] on button "i" at bounding box center [454, 178] width 28 height 28
click at [304, 218] on button "n" at bounding box center [299, 217] width 28 height 28
click at [283, 342] on button "button" at bounding box center [299, 339] width 71 height 40
